Goal: Browse casually

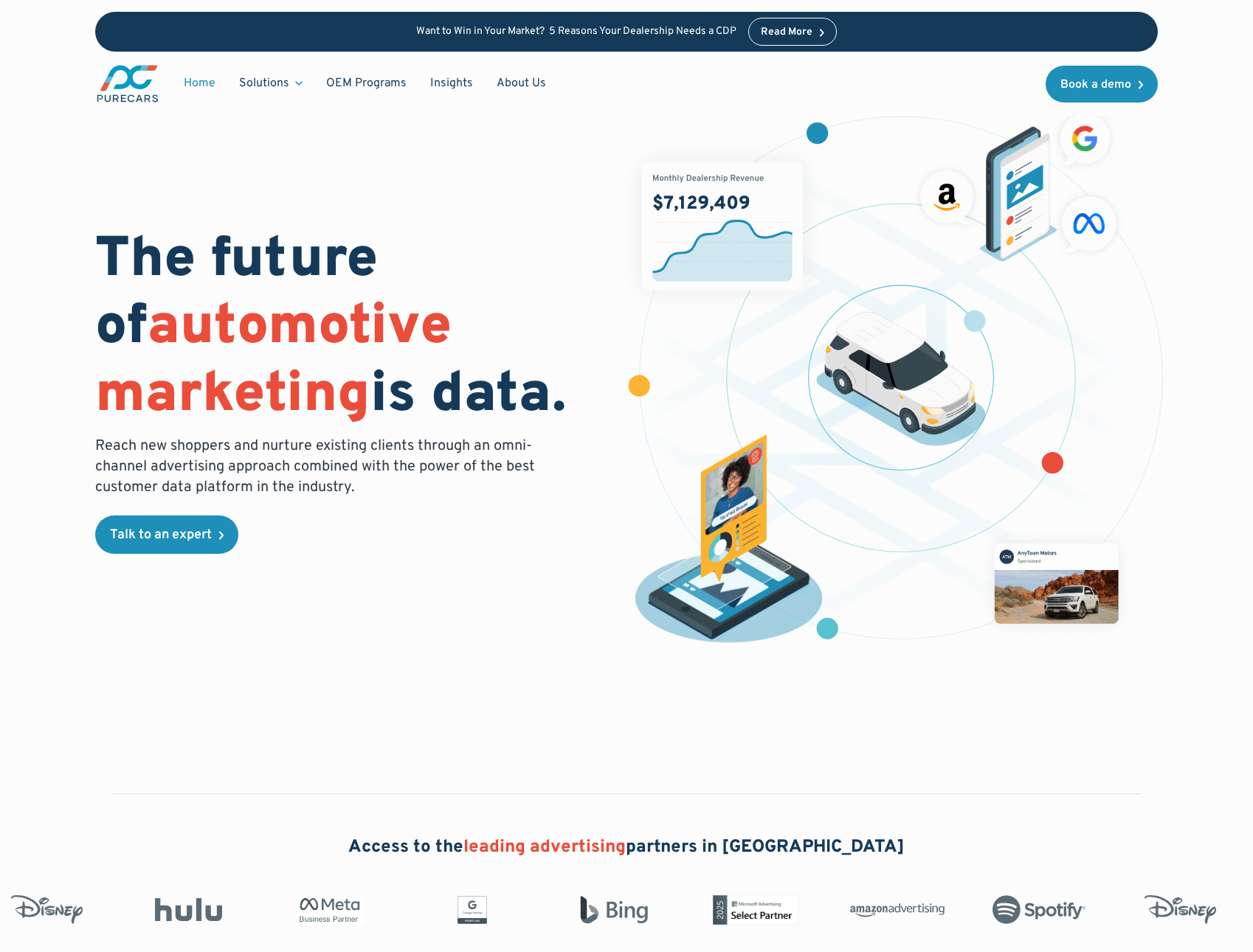
click at [617, 560] on div "The future of automotive marketing is data. Reach new shoppers and nurture exis…" at bounding box center [627, 385] width 1063 height 582
